Goal: Task Accomplishment & Management: Use online tool/utility

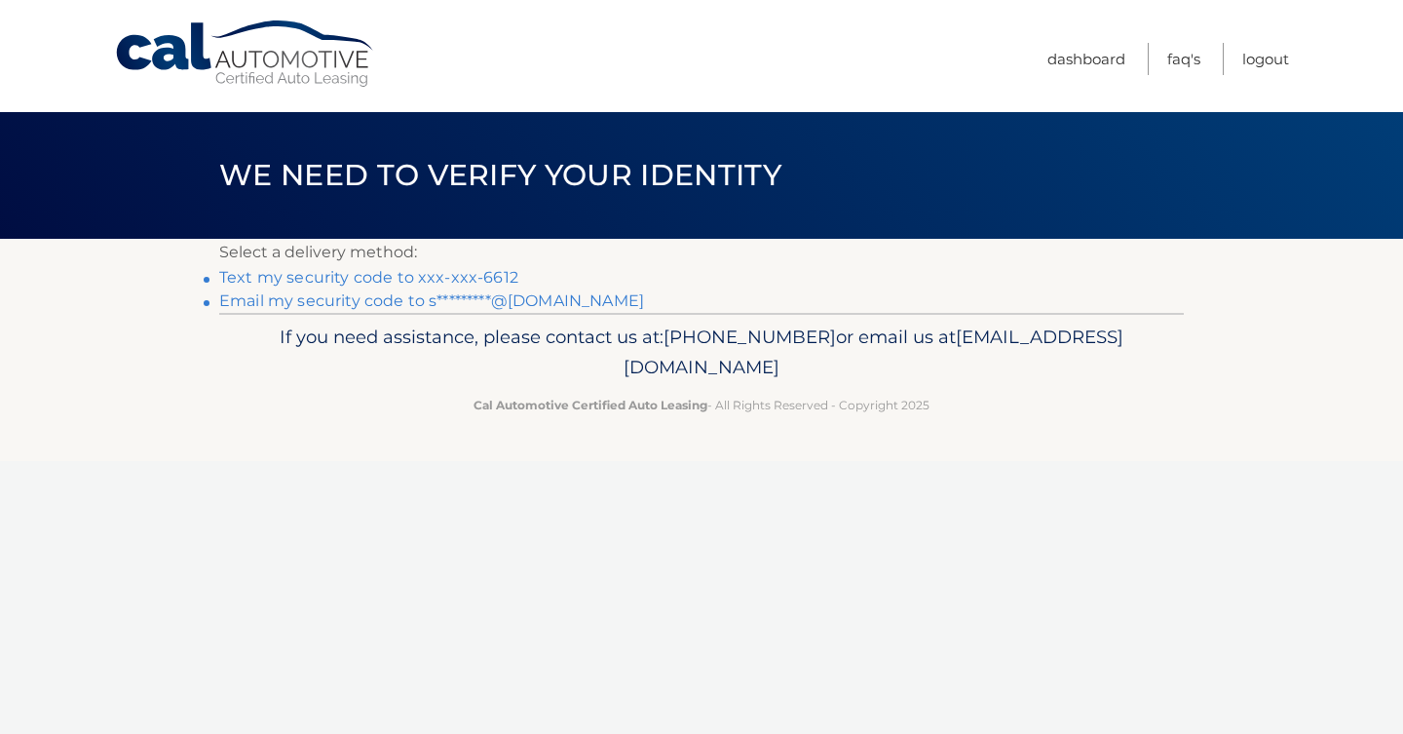
click at [321, 273] on link "Text my security code to xxx-xxx-6612" at bounding box center [368, 277] width 299 height 19
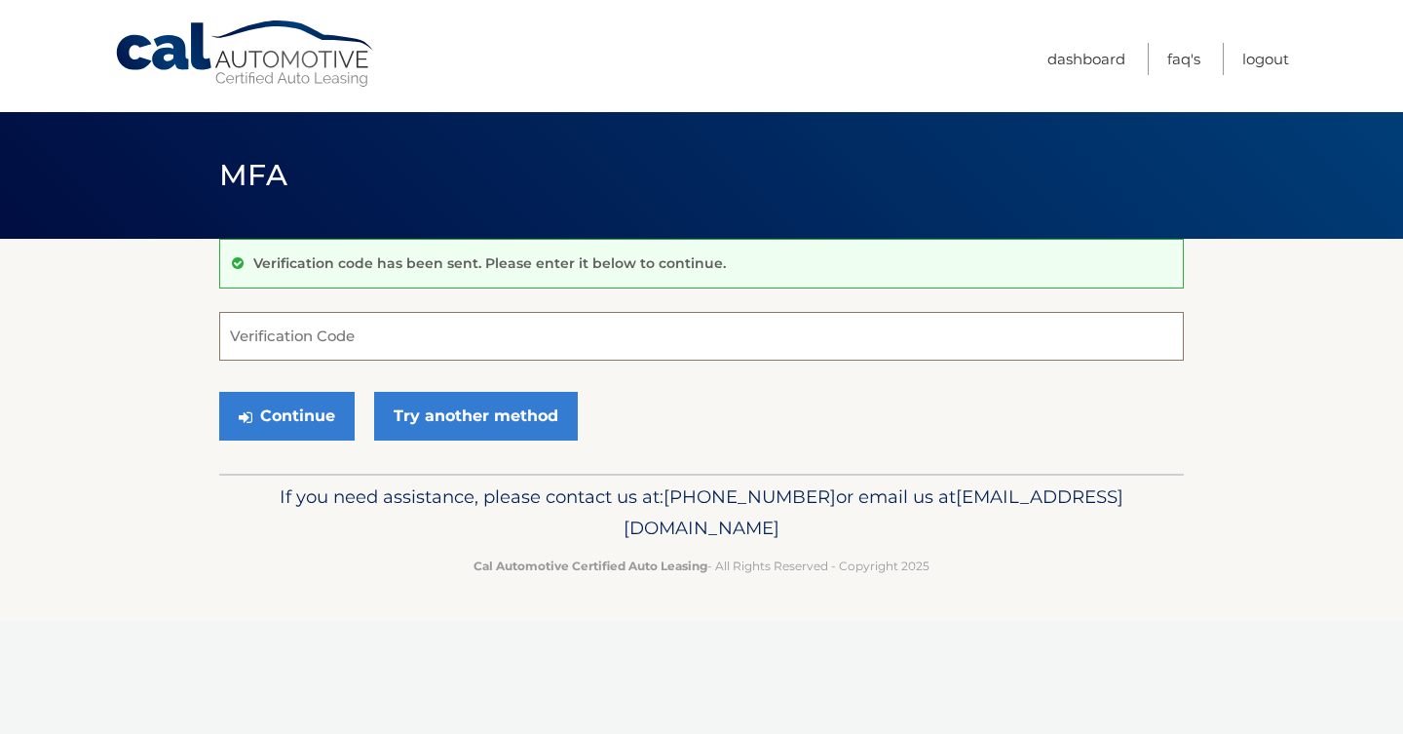
click at [265, 331] on input "Verification Code" at bounding box center [701, 336] width 965 height 49
type input "723402"
click at [299, 411] on button "Continue" at bounding box center [286, 416] width 135 height 49
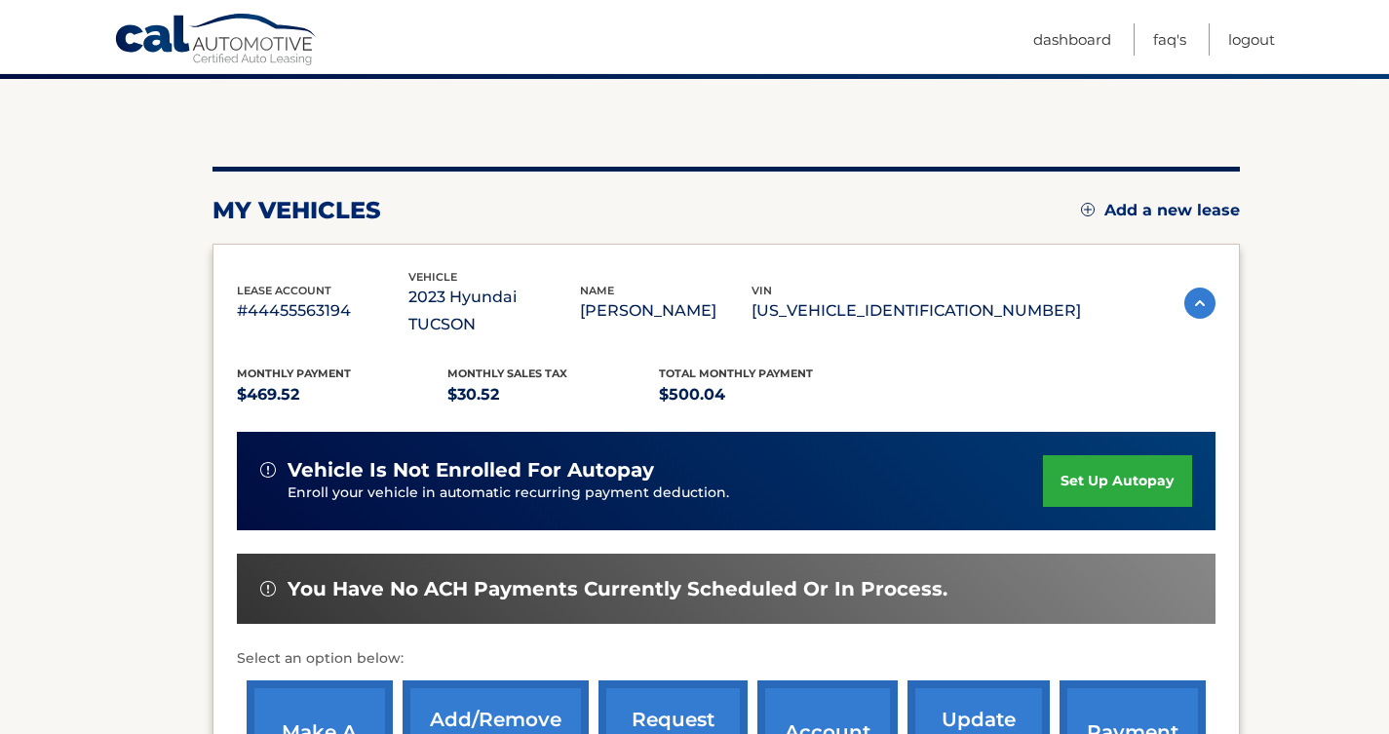
scroll to position [243, 0]
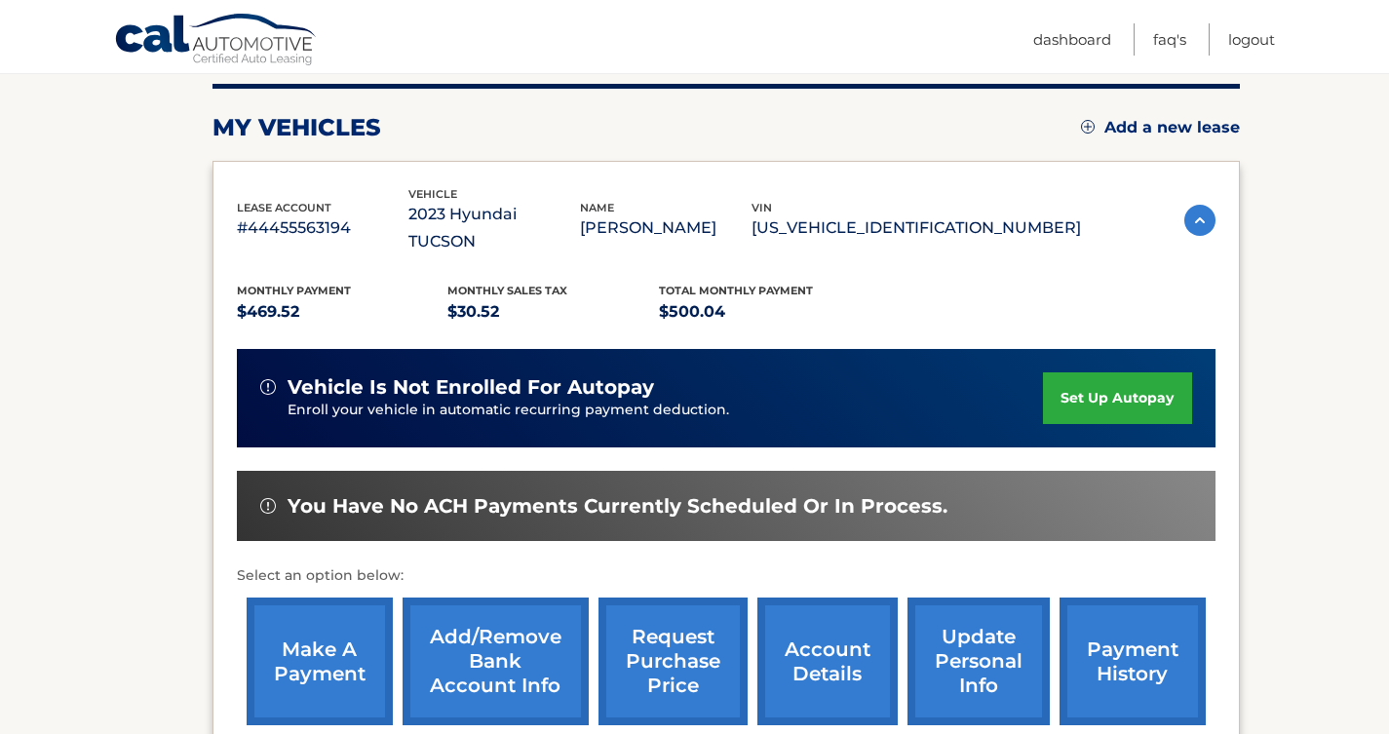
click at [317, 630] on link "make a payment" at bounding box center [320, 661] width 146 height 128
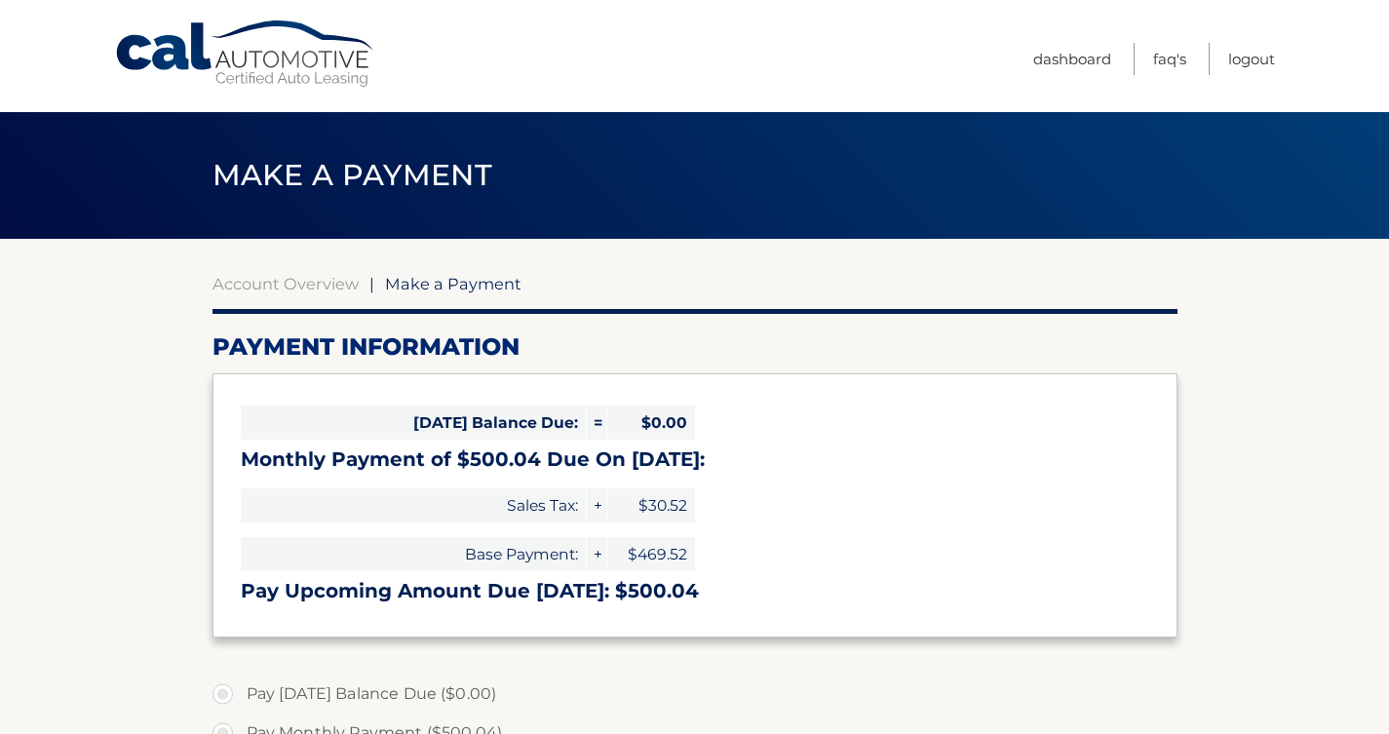
select select "ZTlkYjA0YmUtZWE3Zi00NGU3LWFlNGMtNzIwNmU1NTFhNTU5"
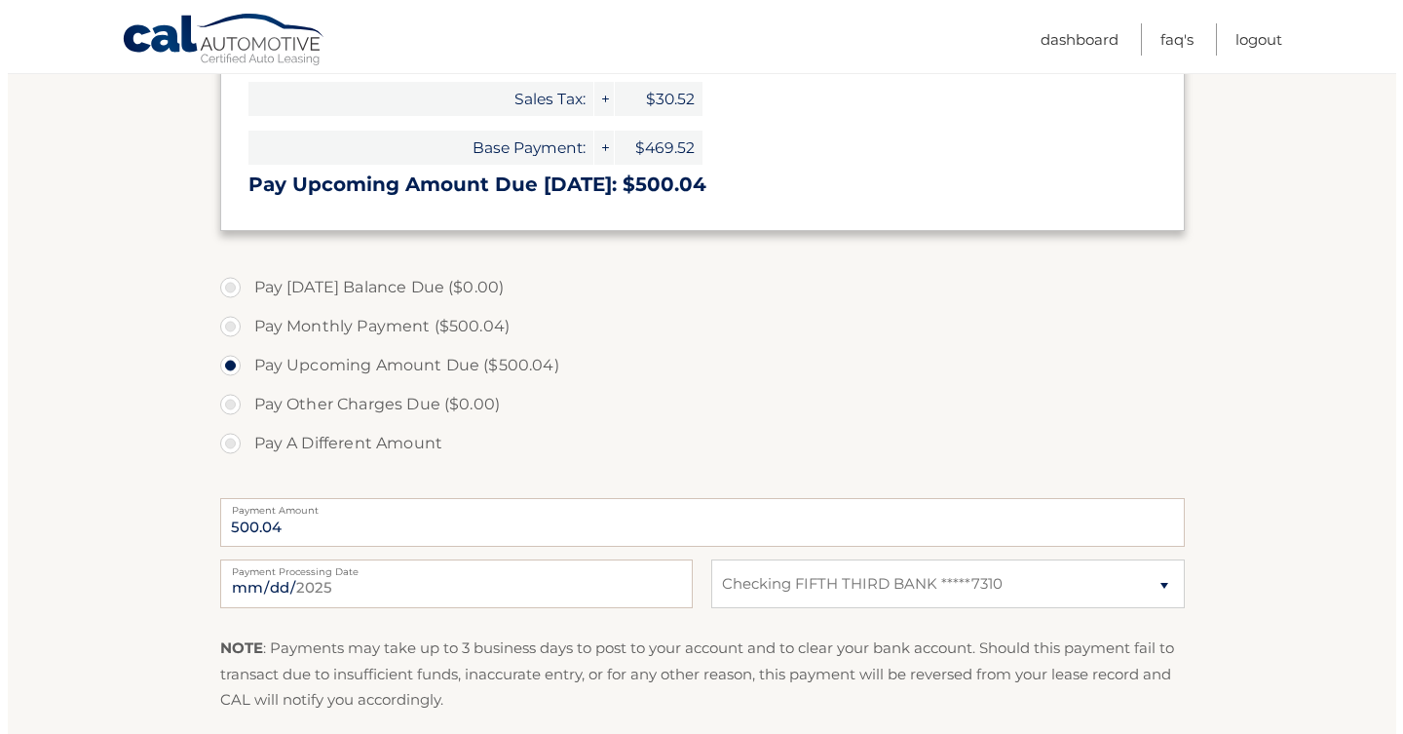
scroll to position [654, 0]
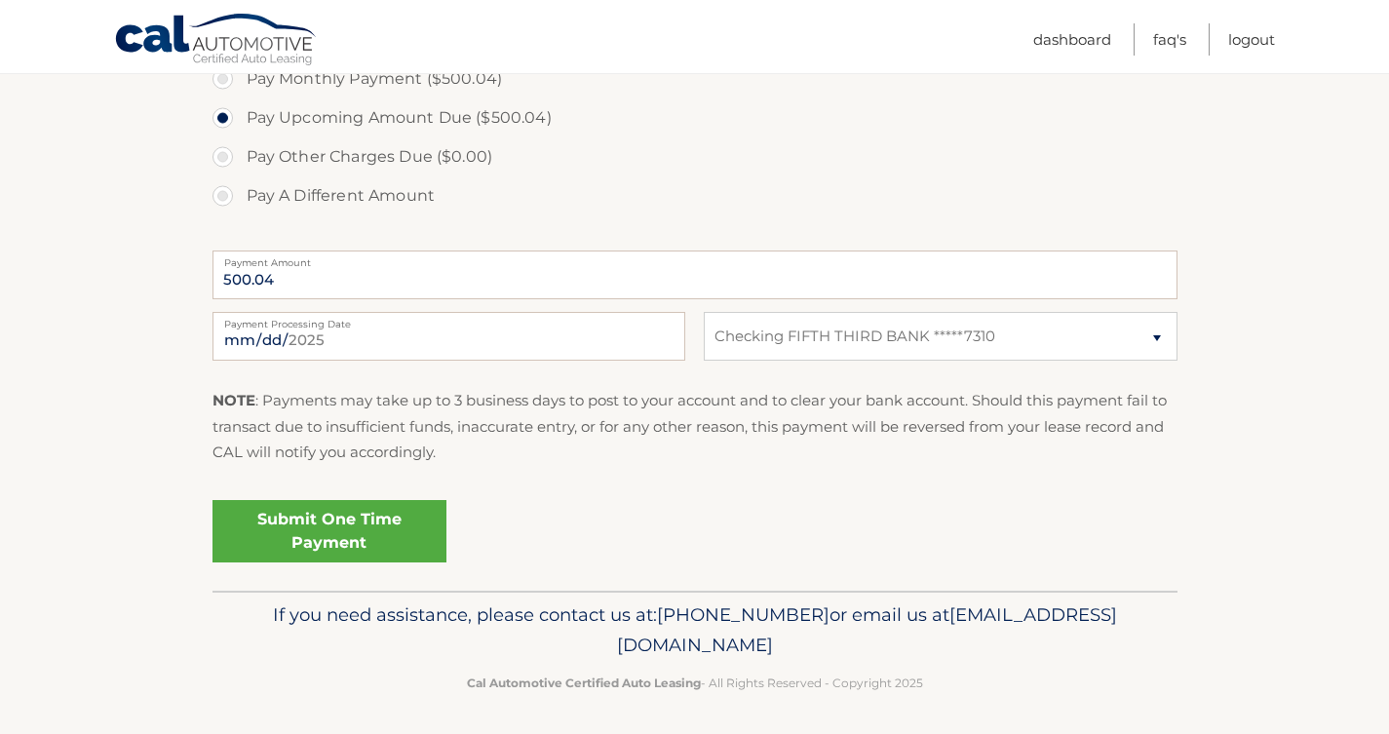
click at [300, 538] on link "Submit One Time Payment" at bounding box center [329, 531] width 234 height 62
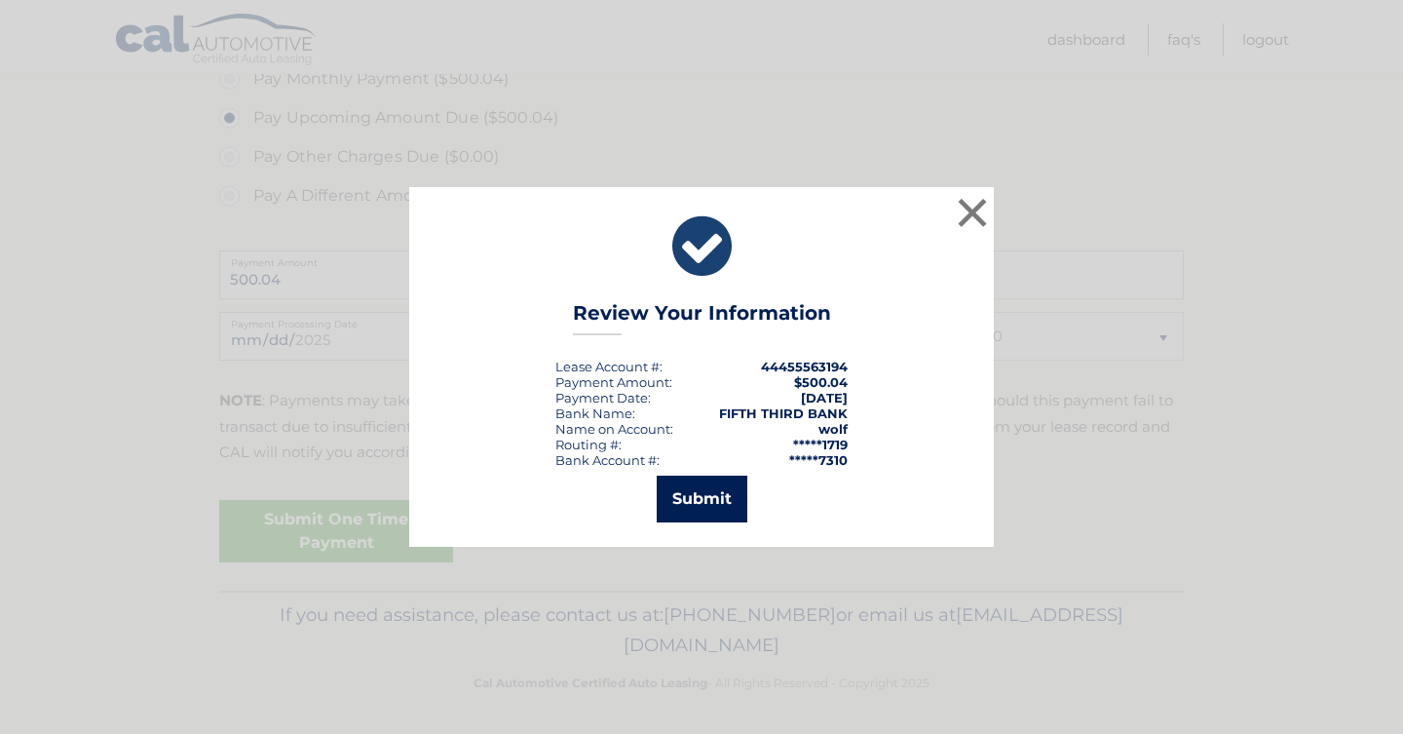
click at [679, 507] on button "Submit" at bounding box center [702, 499] width 91 height 47
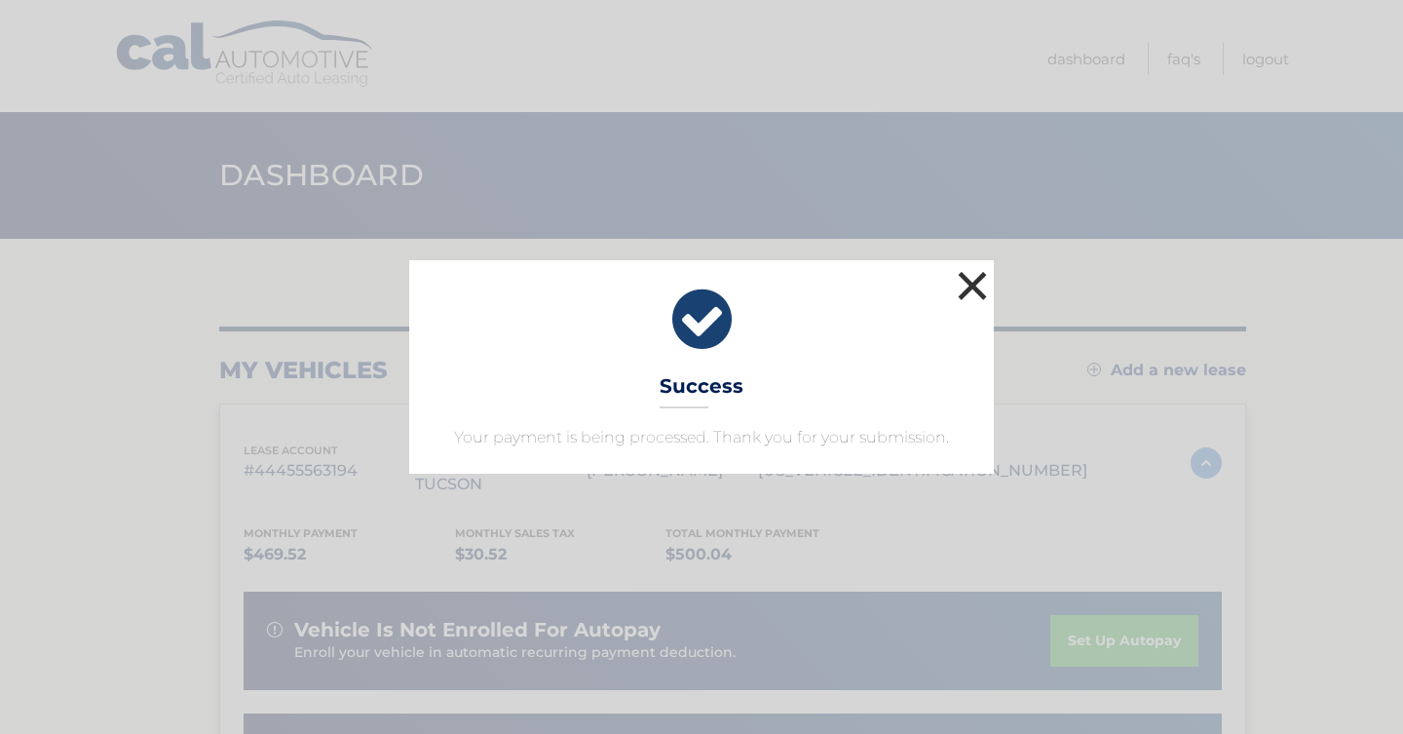
click at [986, 286] on button "×" at bounding box center [972, 285] width 39 height 39
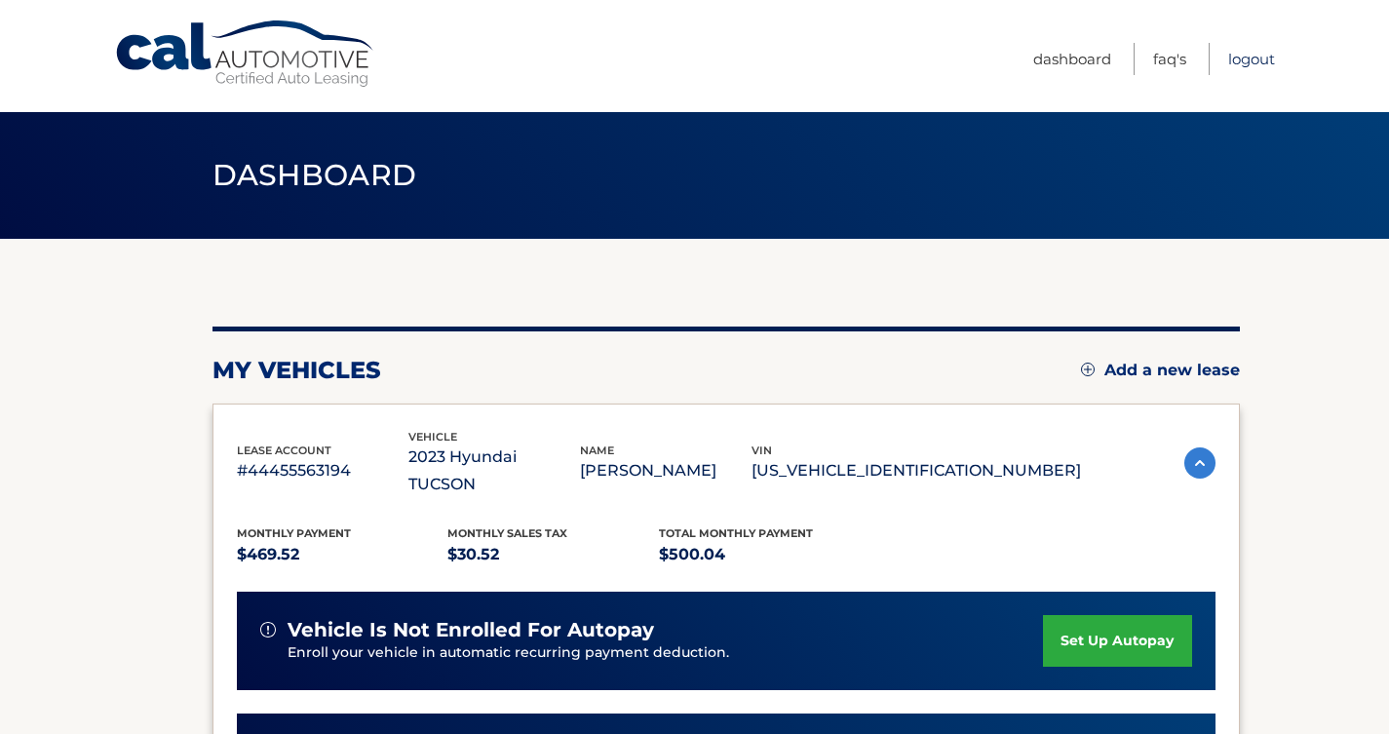
click at [1254, 58] on link "Logout" at bounding box center [1251, 59] width 47 height 32
